Goal: Transaction & Acquisition: Obtain resource

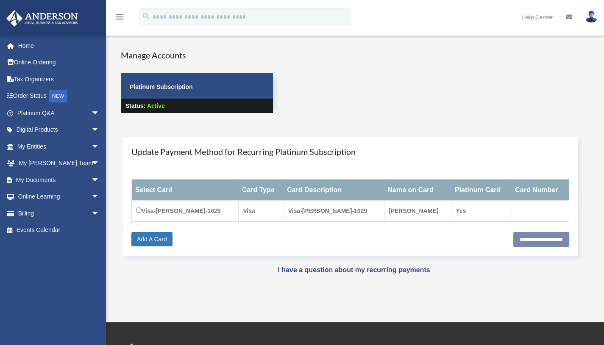
click at [354, 89] on div "Manage Accounts Platinum Subscription Status: Active" at bounding box center [362, 89] width 496 height 80
click at [121, 41] on div "User Account date_range Published on Last updated November 11, 2021 April 13, 2…" at bounding box center [353, 168] width 491 height 259
click at [91, 179] on span "arrow_drop_down" at bounding box center [99, 180] width 17 height 17
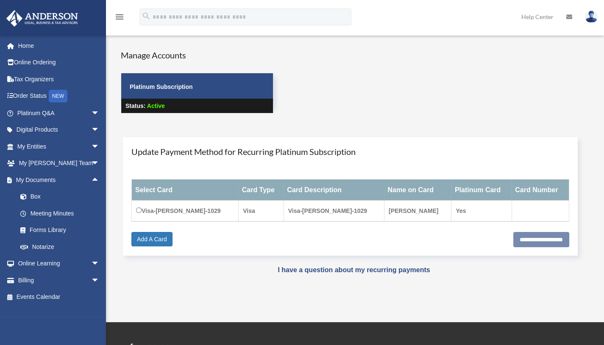
click at [79, 188] on link "My Documents arrow_drop_up" at bounding box center [59, 180] width 106 height 17
click at [76, 192] on link "Box" at bounding box center [62, 197] width 100 height 17
click at [39, 197] on link "Box" at bounding box center [62, 197] width 100 height 17
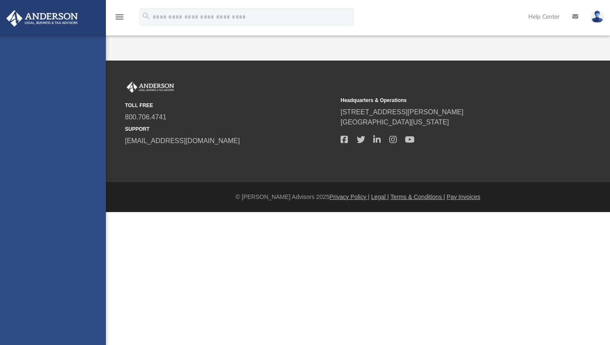
click at [28, 198] on div "[EMAIL_ADDRESS][DOMAIN_NAME] Sign Out [EMAIL_ADDRESS][DOMAIN_NAME] Home Online …" at bounding box center [53, 208] width 106 height 345
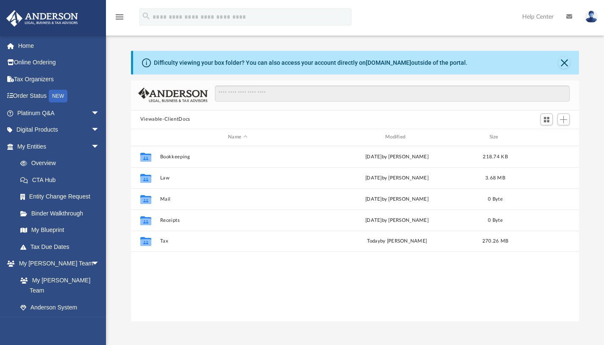
scroll to position [186, 441]
click at [563, 62] on button "Close" at bounding box center [564, 63] width 12 height 12
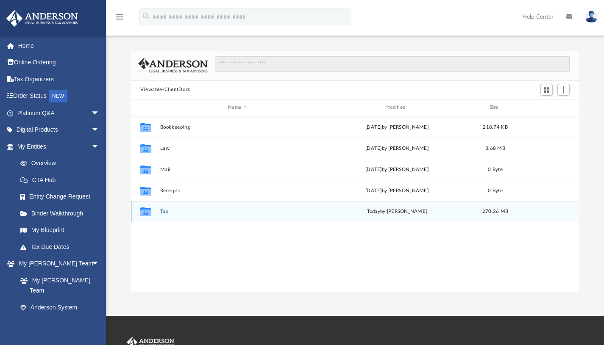
click at [157, 211] on div "Collaborated Folder Tax today by Tiffany Smyth 270.26 MB" at bounding box center [355, 211] width 448 height 21
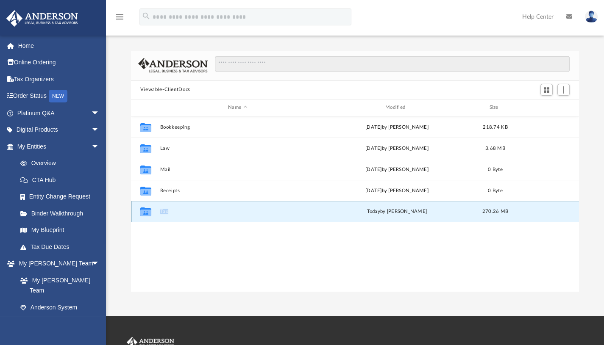
click at [157, 211] on div "Collaborated Folder Tax today by Tiffany Smyth 270.26 MB" at bounding box center [355, 211] width 448 height 21
click at [141, 214] on icon "grid" at bounding box center [145, 213] width 11 height 7
click at [163, 215] on div "Collaborated Folder Tax today by Tiffany Smyth 270.26 MB" at bounding box center [355, 211] width 448 height 21
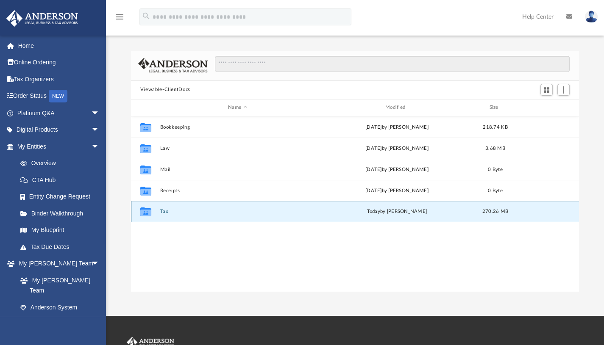
click at [163, 215] on div "Collaborated Folder Tax today by Tiffany Smyth 270.26 MB" at bounding box center [355, 211] width 448 height 21
click at [164, 210] on button "Tax" at bounding box center [237, 212] width 155 height 6
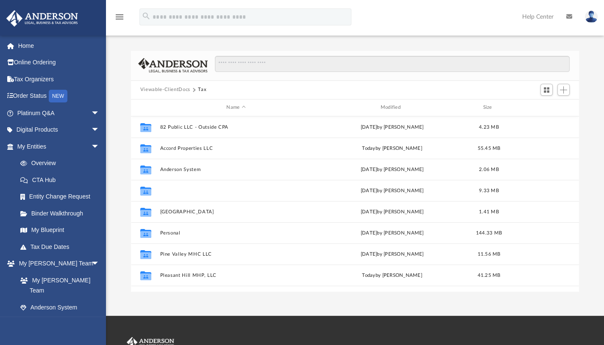
click at [178, 192] on button "Clearfield MHC LLC" at bounding box center [236, 191] width 152 height 6
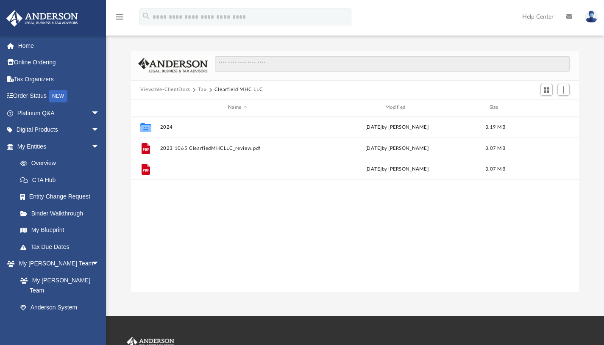
click at [201, 167] on button "2023TaxReturnClearfiedMHCLLC_review (1).pdf" at bounding box center [237, 170] width 155 height 6
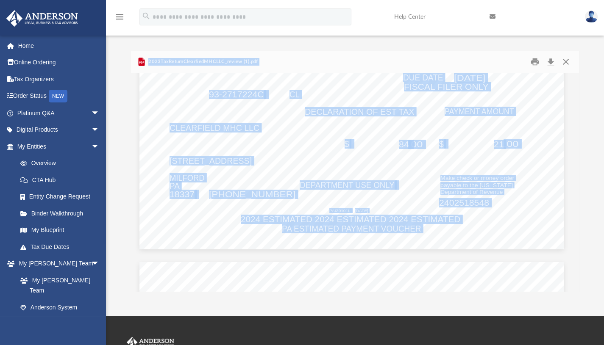
scroll to position [5440, 3]
click at [328, 220] on span "2024 ESTIMATED 2024 ESTIMATED 2024 ESTIMATED" at bounding box center [350, 218] width 219 height 8
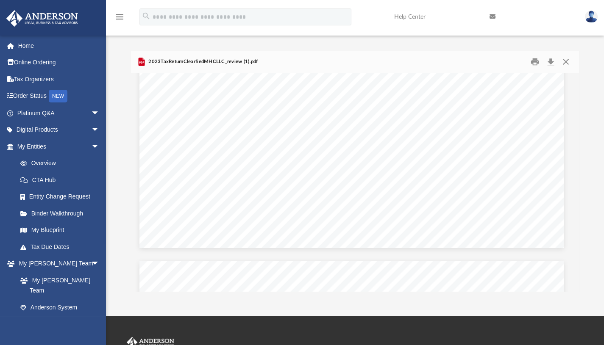
click at [328, 220] on span "2024 ESTIMATED 2024 ESTIMATED 2024 ESTIMATED" at bounding box center [350, 218] width 219 height 8
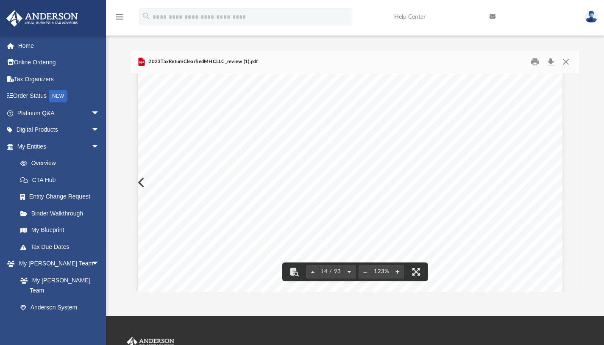
scroll to position [7544, 5]
click at [566, 61] on button "Close" at bounding box center [565, 61] width 15 height 13
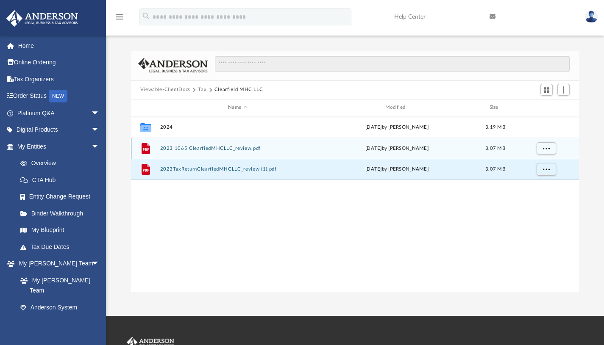
click at [210, 144] on div "File 2023 1065 ClearfiedMHCLLC_review.pdf Thu Jun 5 2025 by Mohan Hariprashad 3…" at bounding box center [355, 148] width 448 height 21
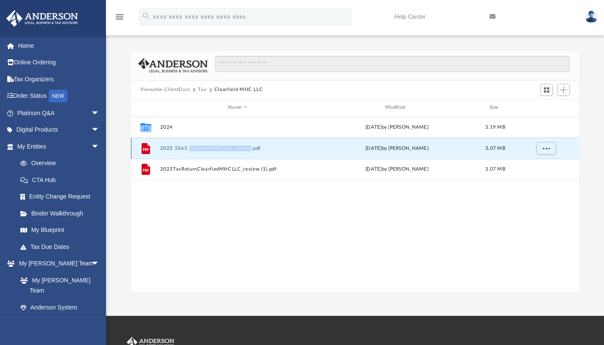
click at [210, 144] on div "File 2023 1065 ClearfiedMHCLLC_review.pdf Thu Jun 5 2025 by Mohan Hariprashad 3…" at bounding box center [355, 148] width 448 height 21
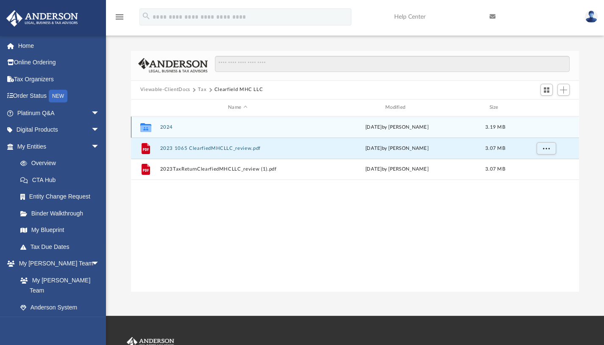
click at [239, 133] on div "Collaborated Folder 2024 Wed Jul 2 2025 by Tiffany Smyth 3.19 MB" at bounding box center [355, 127] width 448 height 21
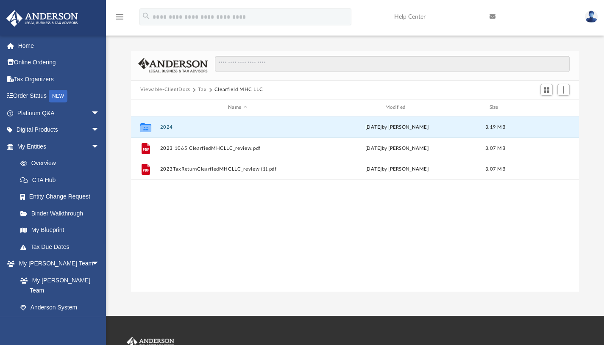
click at [236, 128] on button "2024" at bounding box center [237, 127] width 155 height 6
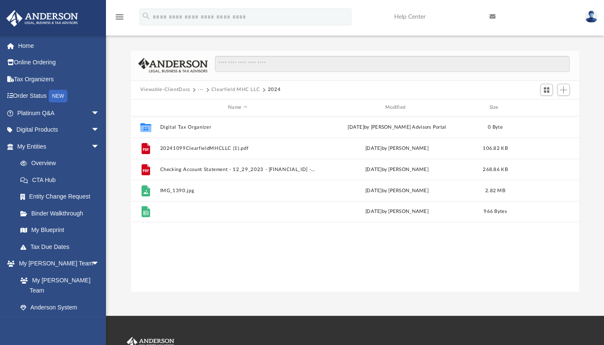
click at [197, 213] on button "Transactions-0637-2025-07-02.csv" at bounding box center [237, 212] width 155 height 6
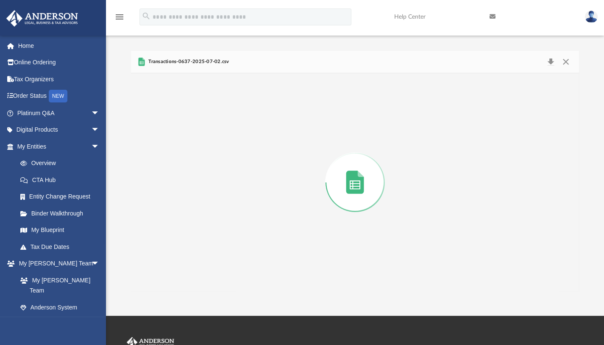
click at [197, 213] on div "Preview" at bounding box center [355, 182] width 448 height 219
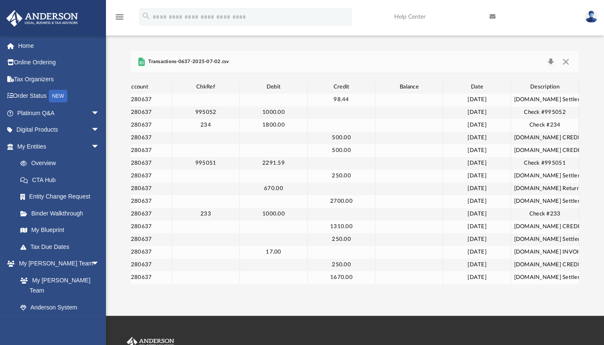
scroll to position [0, 29]
click at [300, 114] on div "1000.00" at bounding box center [274, 112] width 68 height 13
click at [569, 61] on button "Close" at bounding box center [565, 62] width 15 height 12
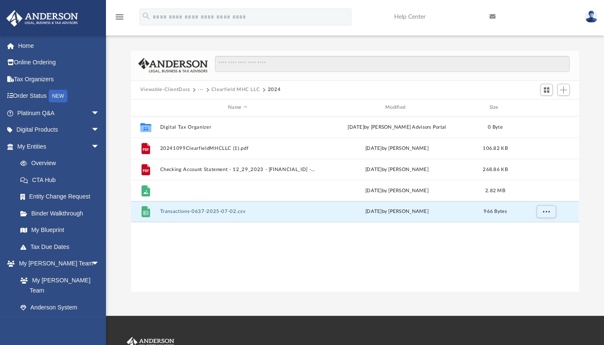
click at [183, 188] on button "IMG_1390.jpg" at bounding box center [237, 191] width 155 height 6
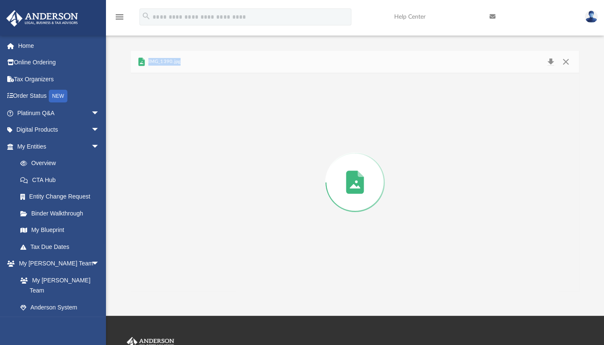
click at [183, 188] on div "Preview" at bounding box center [355, 182] width 448 height 219
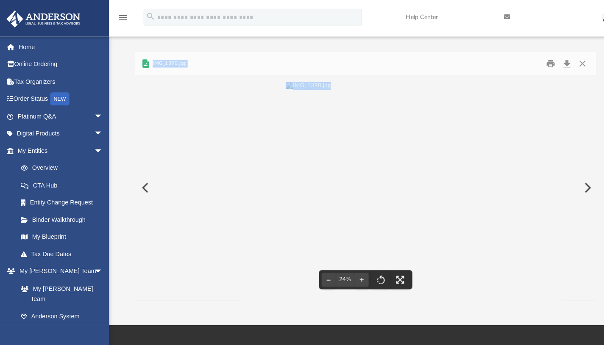
scroll to position [0, 0]
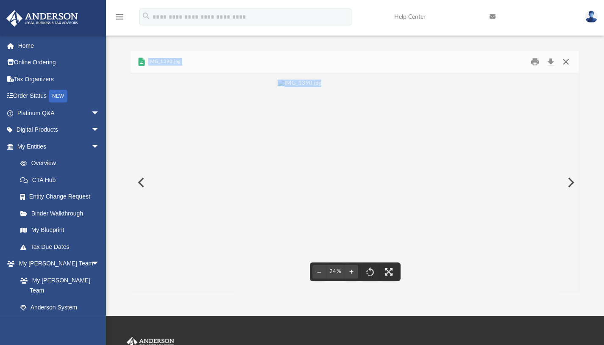
click at [563, 60] on button "Close" at bounding box center [565, 61] width 15 height 13
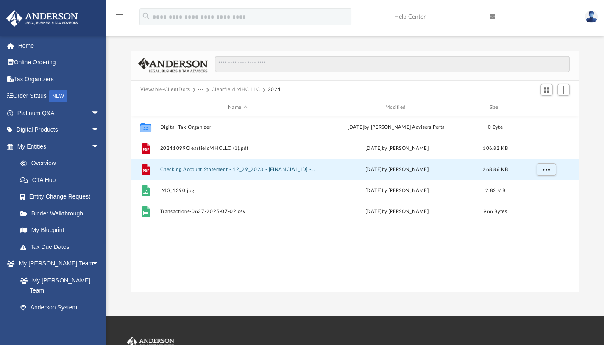
click at [193, 167] on button "Checking Account Statement - 12_29_2023 - 10280637 - CLEAR (2).pdf" at bounding box center [237, 170] width 155 height 6
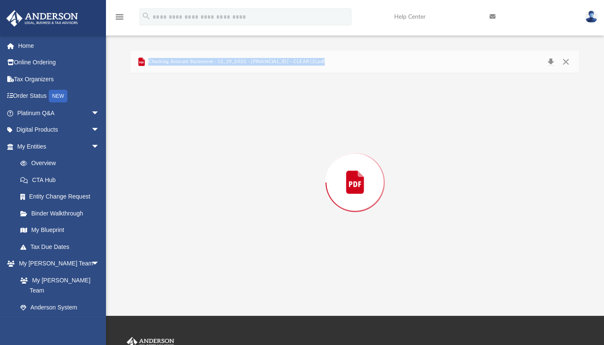
click at [193, 167] on div "Preview" at bounding box center [355, 182] width 448 height 219
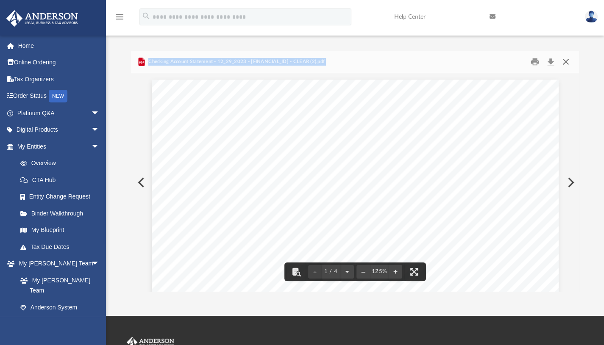
click at [566, 62] on button "Close" at bounding box center [565, 61] width 15 height 13
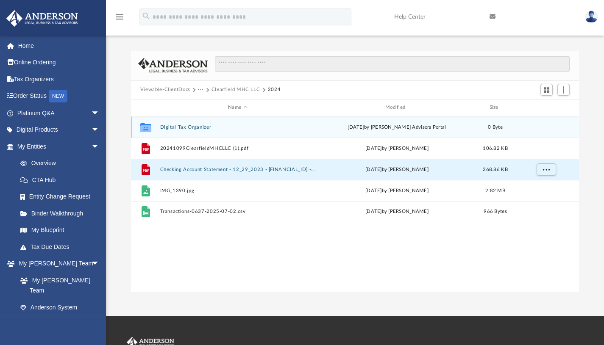
click at [198, 130] on div "Collaborated Folder Digital Tax Organizer Sat Jun 28 2025 by Anderson Advisors …" at bounding box center [355, 127] width 448 height 21
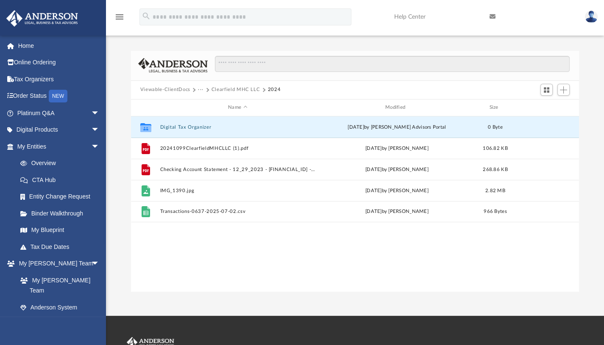
click at [201, 124] on button "Digital Tax Organizer" at bounding box center [237, 127] width 155 height 6
